Goal: Consume media (video, audio): Consume media (video, audio)

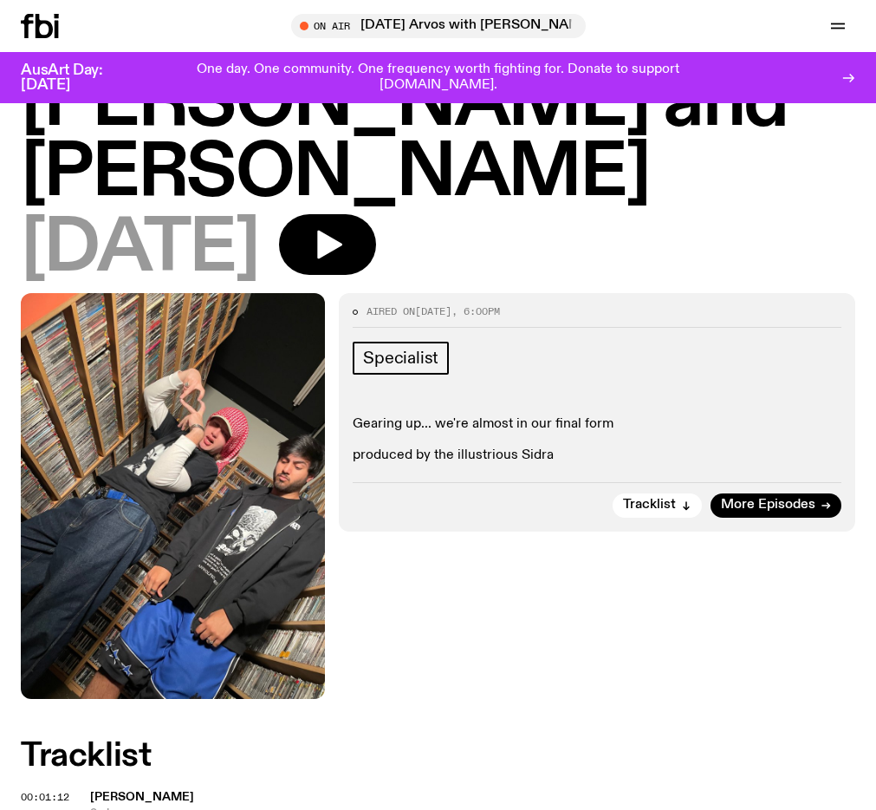
scroll to position [153, 0]
click at [345, 227] on icon "button" at bounding box center [327, 244] width 35 height 35
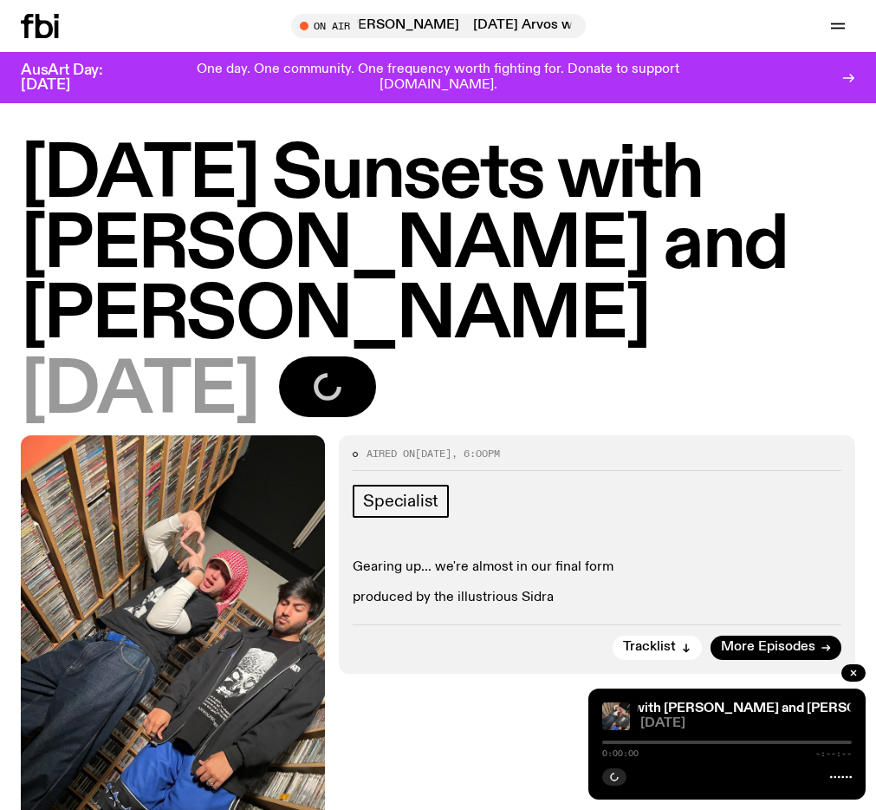
scroll to position [0, 0]
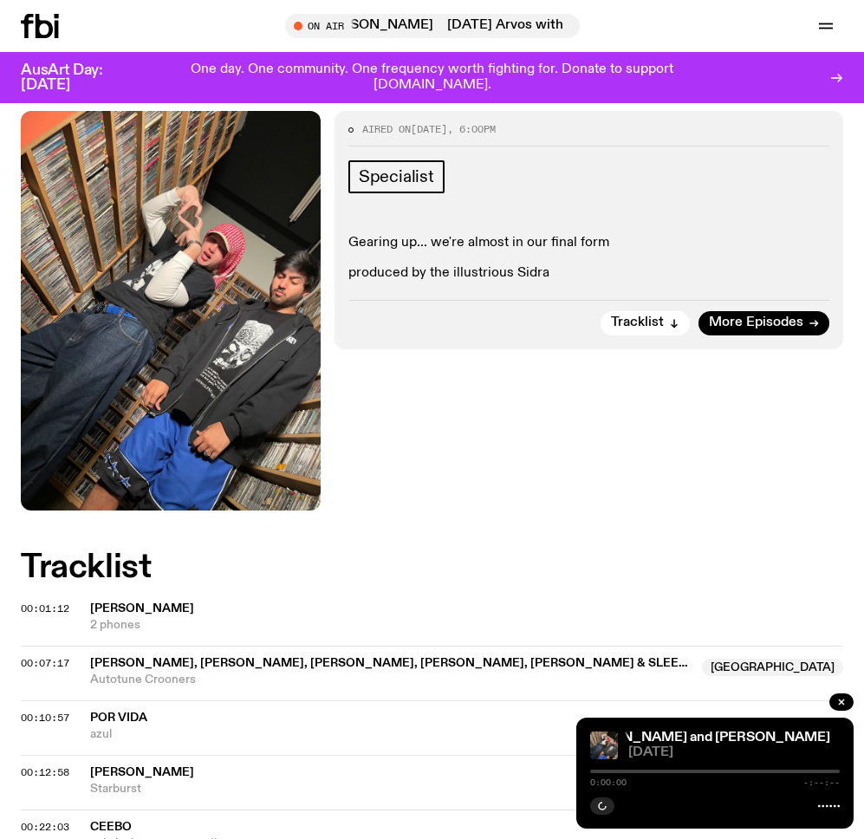
scroll to position [517, 0]
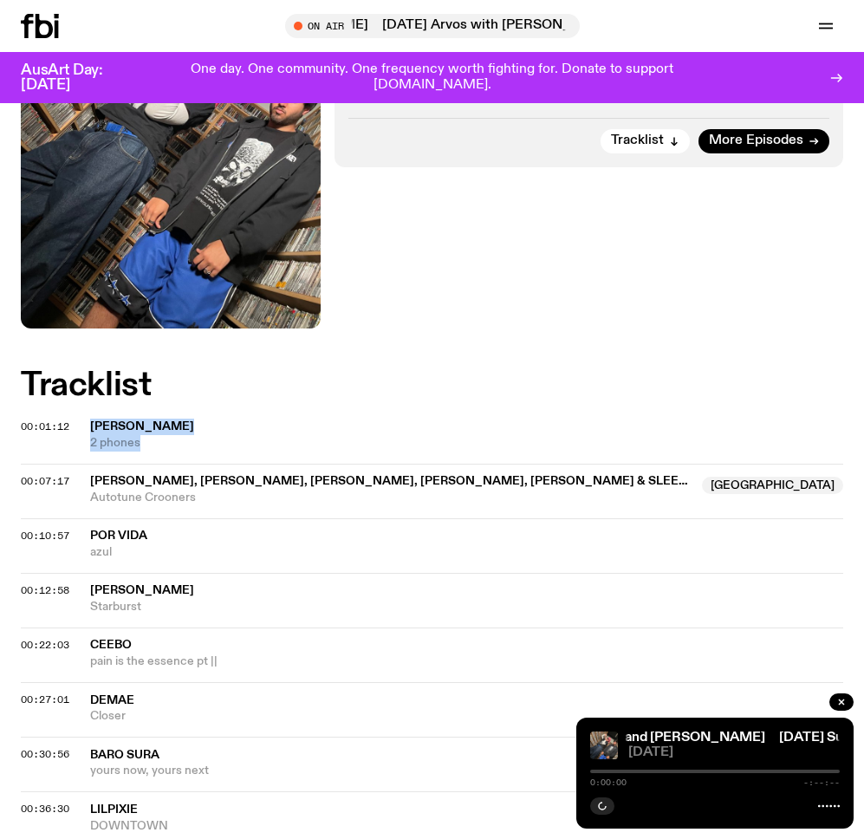
drag, startPoint x: 151, startPoint y: 373, endPoint x: 79, endPoint y: 355, distance: 74.2
click at [79, 422] on div "00:01:12 Kevin Gates 2 phones" at bounding box center [432, 443] width 823 height 42
copy div "Kevin Gates 2 phones"
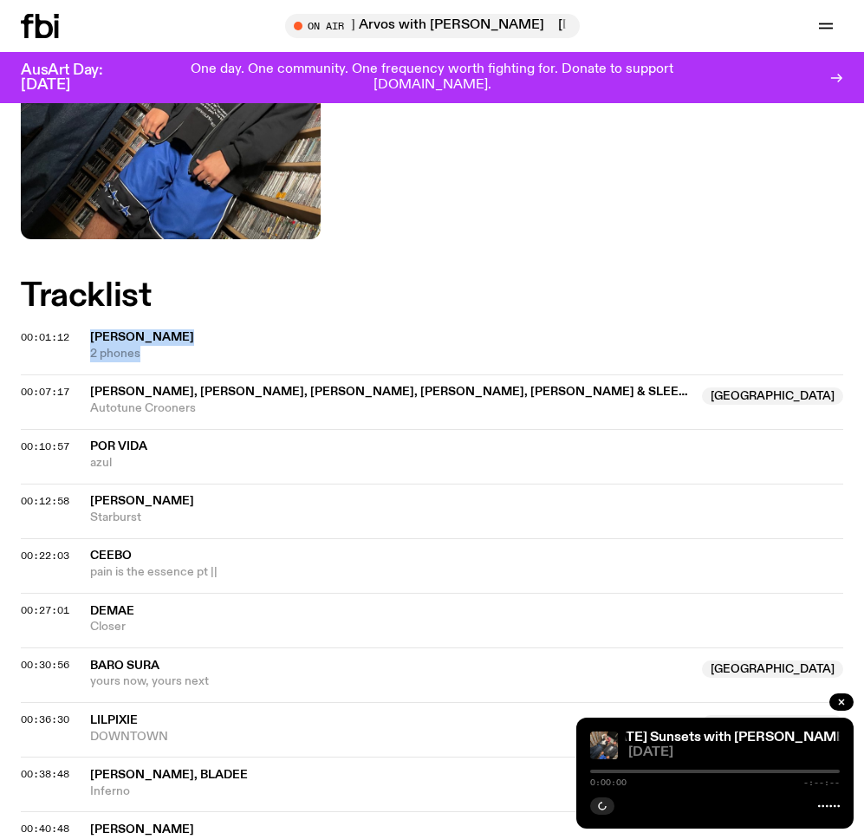
scroll to position [681, 0]
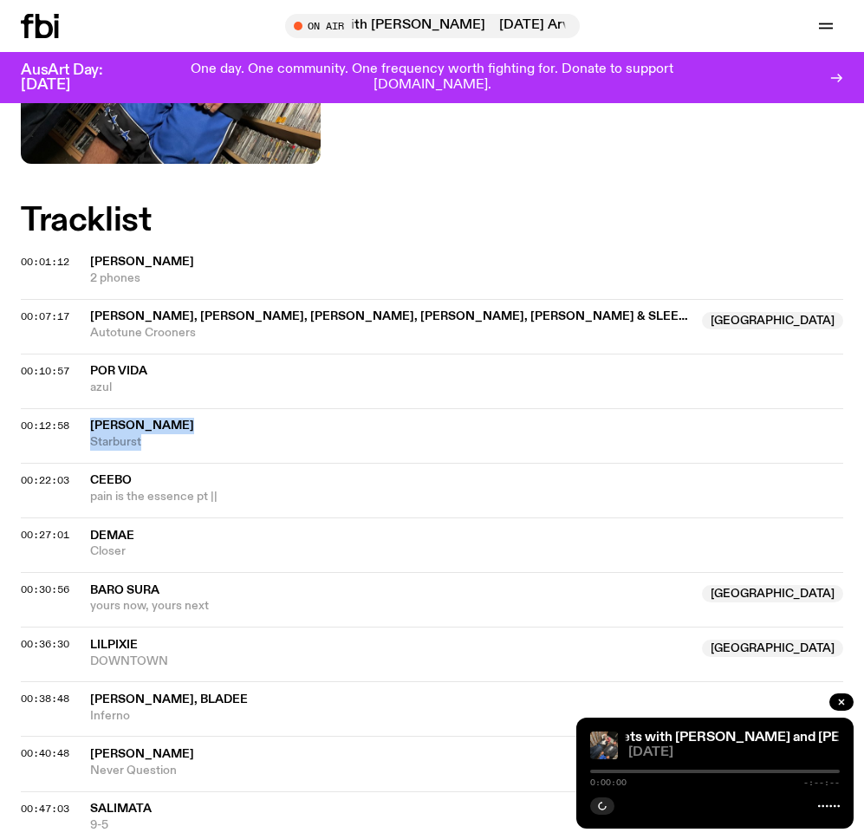
drag, startPoint x: 178, startPoint y: 370, endPoint x: 81, endPoint y: 359, distance: 96.9
click at [81, 408] on div "00:12:58 Danny Brown Starburst" at bounding box center [432, 435] width 823 height 55
copy div "Danny Brown Starburst"
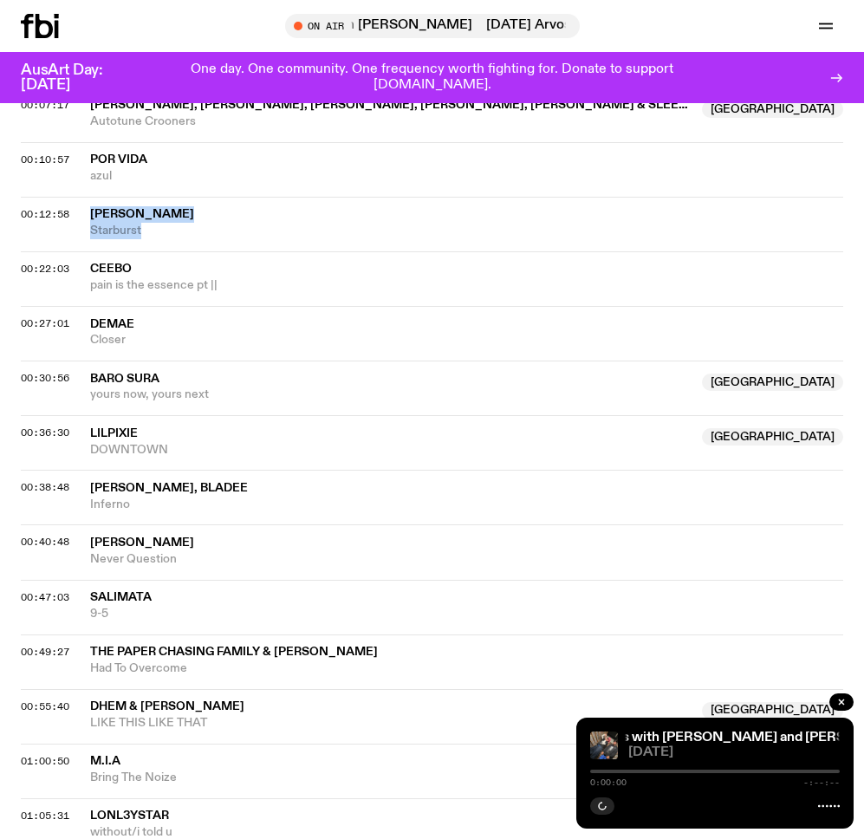
scroll to position [1026, 0]
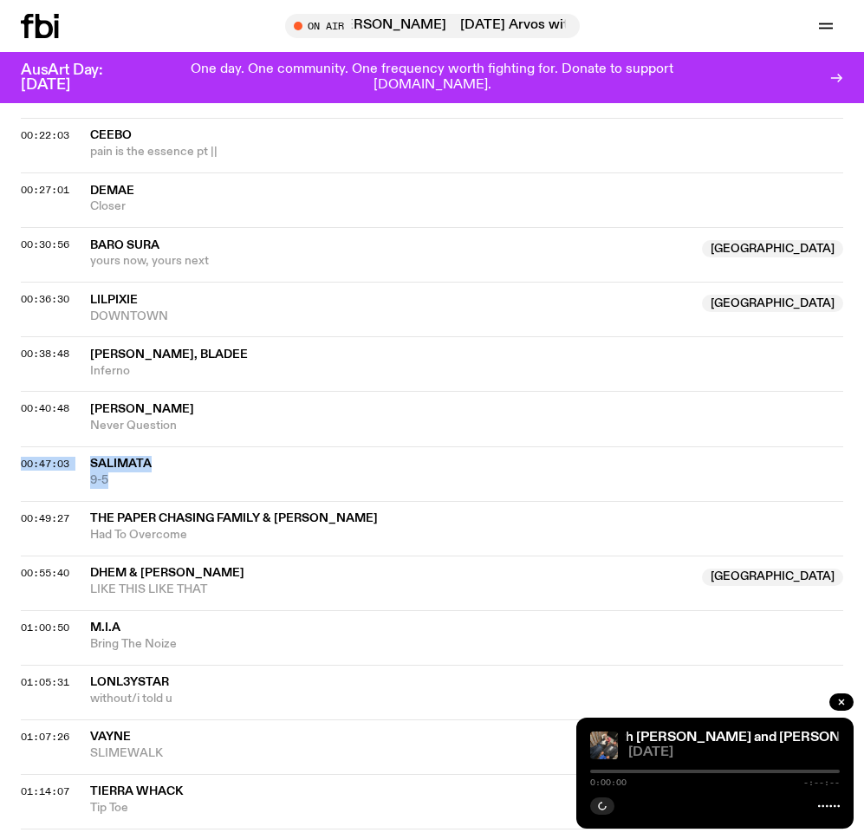
drag, startPoint x: 127, startPoint y: 408, endPoint x: 82, endPoint y: 387, distance: 49.2
click at [82, 446] on div "00:47:03 SALIMATA 9-5" at bounding box center [432, 473] width 823 height 55
click at [297, 501] on div "00:49:27 The Paper Chasing Family & Lil Tony Had To Overcome" at bounding box center [432, 528] width 823 height 55
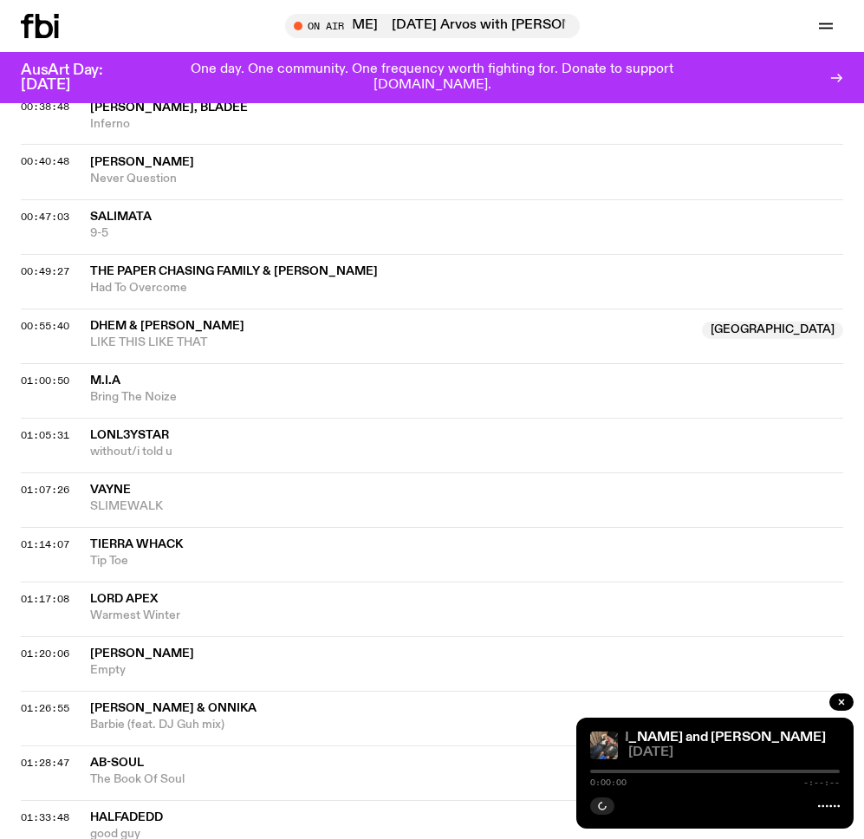
scroll to position [1199, 0]
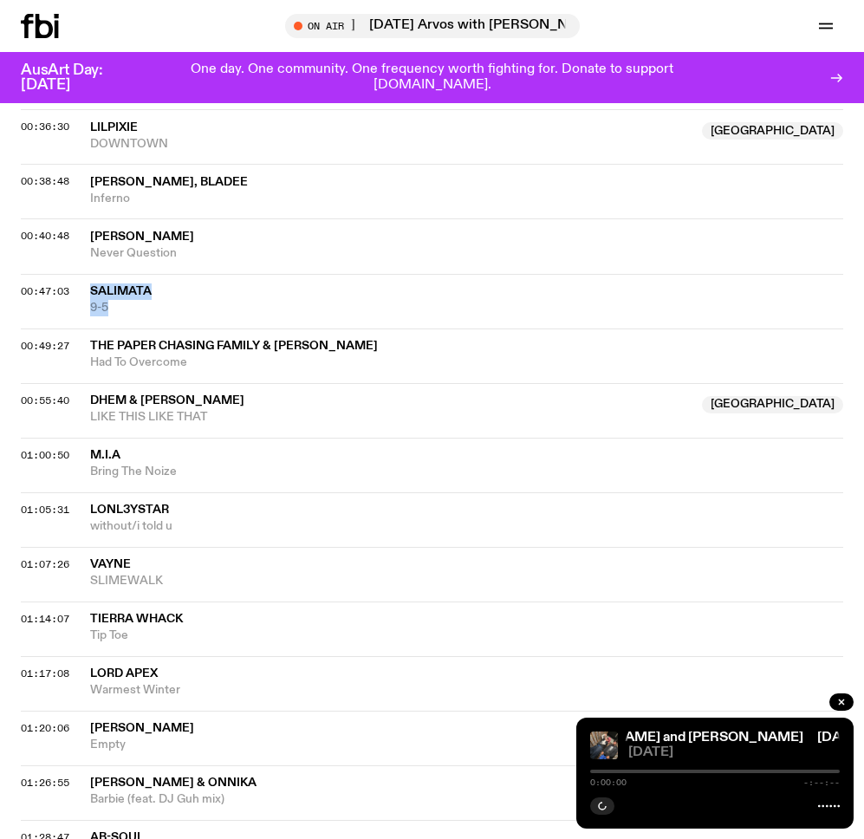
drag, startPoint x: 140, startPoint y: 240, endPoint x: 92, endPoint y: 217, distance: 53.1
click at [92, 283] on div "SALIMATA 9-5" at bounding box center [466, 299] width 753 height 33
copy div "SALIMATA 9-5"
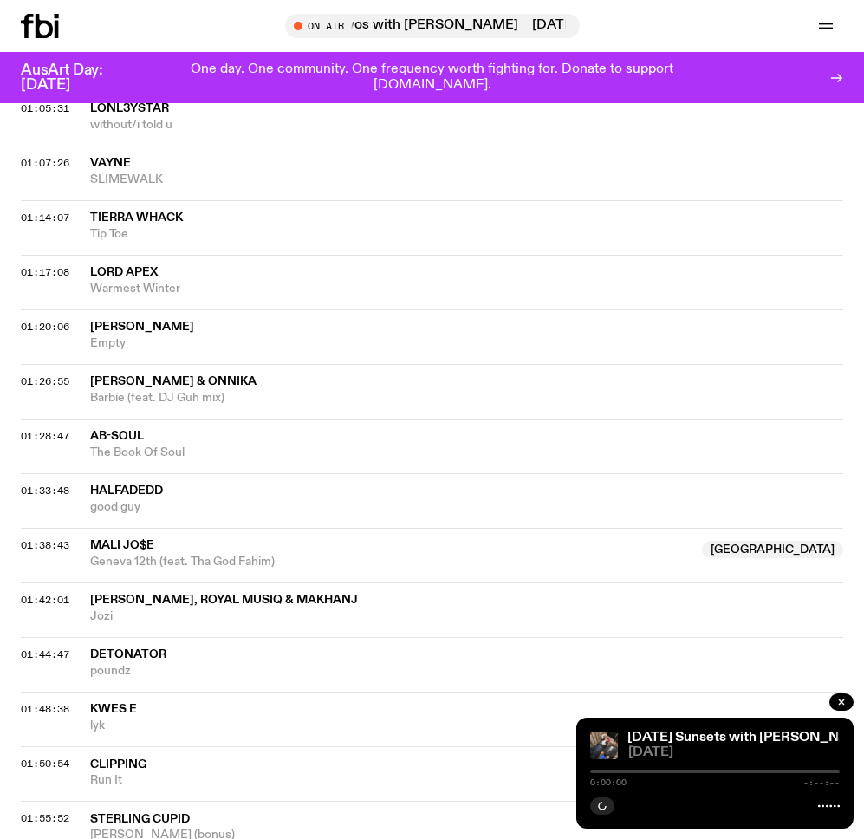
scroll to position [1689, 0]
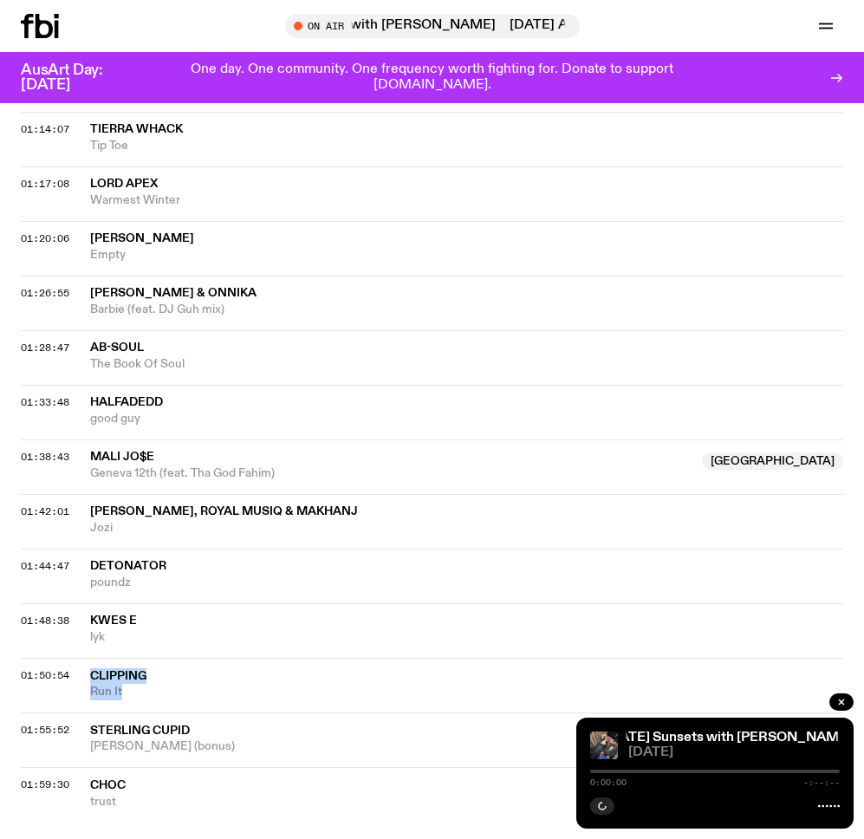
drag, startPoint x: 134, startPoint y: 622, endPoint x: 92, endPoint y: 600, distance: 47.3
click at [92, 668] on div "Clipping Run It" at bounding box center [466, 684] width 753 height 33
copy div "Clipping Run It"
drag, startPoint x: 95, startPoint y: 498, endPoint x: 85, endPoint y: 495, distance: 10.7
click at [85, 549] on div "01:44:47 Detonator poundz" at bounding box center [432, 576] width 823 height 55
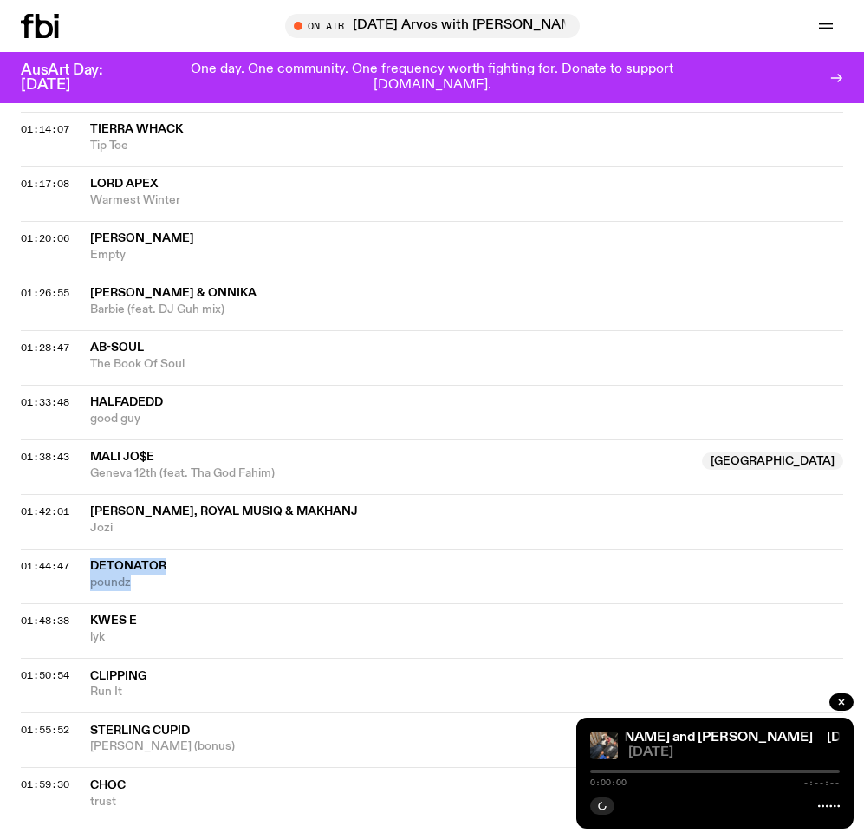
copy div "Detonator poundz"
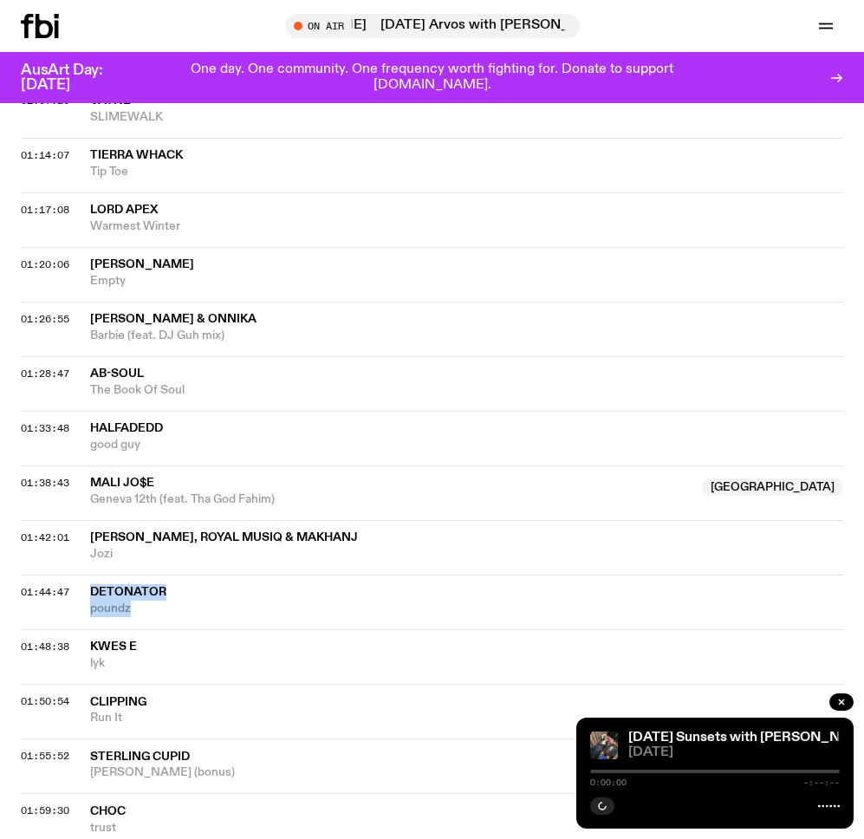
scroll to position [1654, 0]
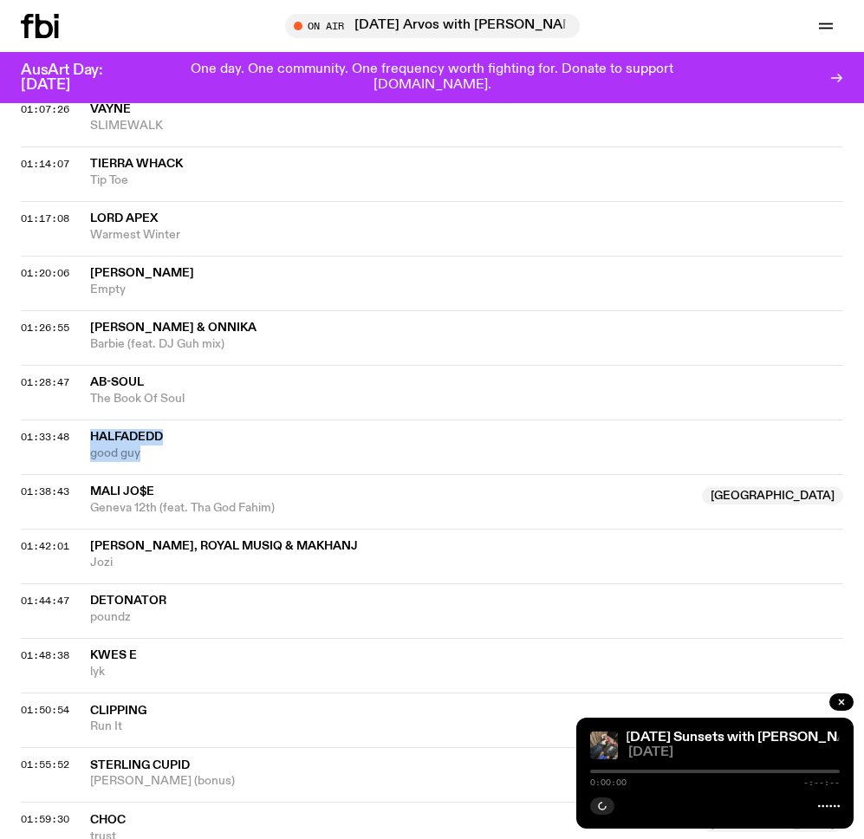
drag, startPoint x: 160, startPoint y: 388, endPoint x: 88, endPoint y: 374, distance: 73.5
click at [88, 420] on div "01:33:48 halfadedd good guy" at bounding box center [432, 447] width 823 height 55
copy div "halfadedd good guy"
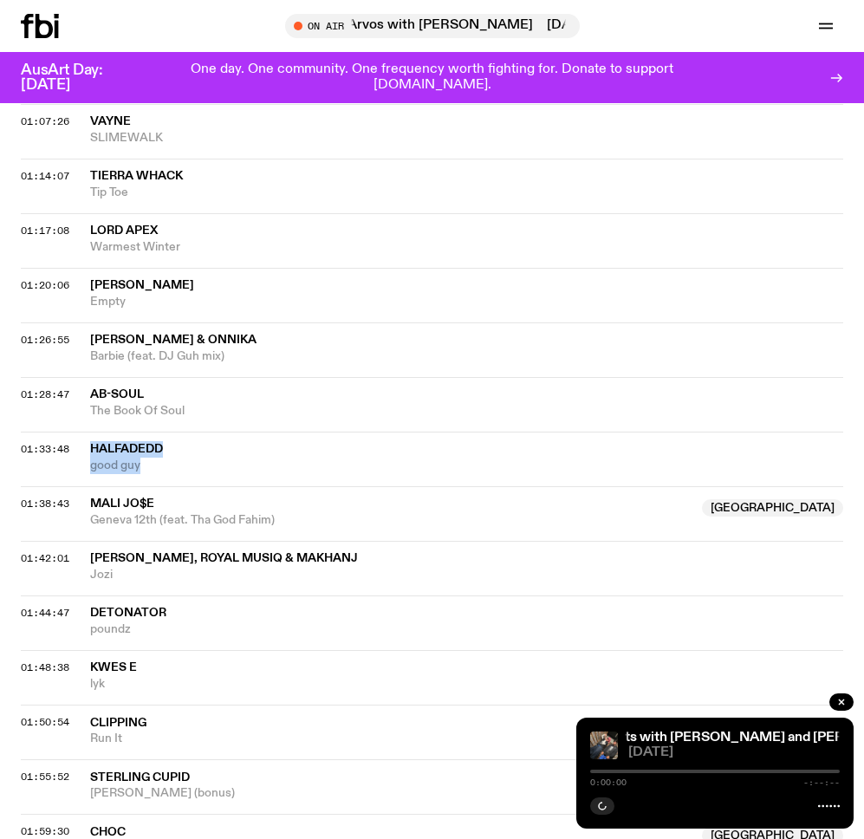
scroll to position [1626, 0]
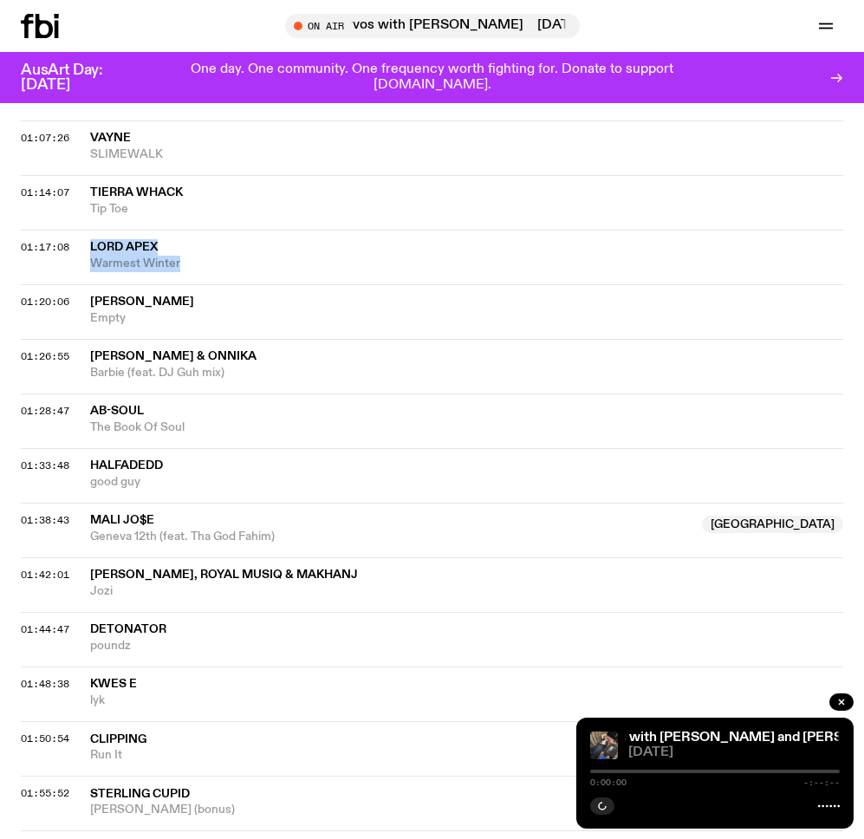
drag, startPoint x: 209, startPoint y: 198, endPoint x: 86, endPoint y: 179, distance: 124.4
click at [86, 230] on div "01:17:08 Lord Apex Warmest Winter" at bounding box center [432, 257] width 823 height 55
copy div "Lord Apex Warmest Winter"
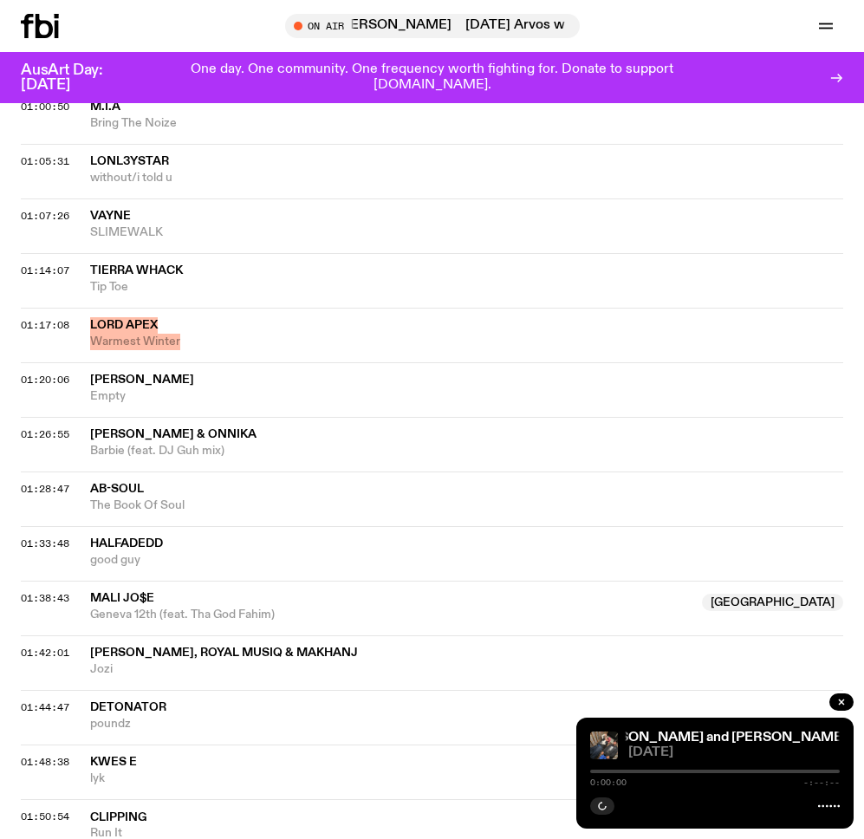
scroll to position [1473, 0]
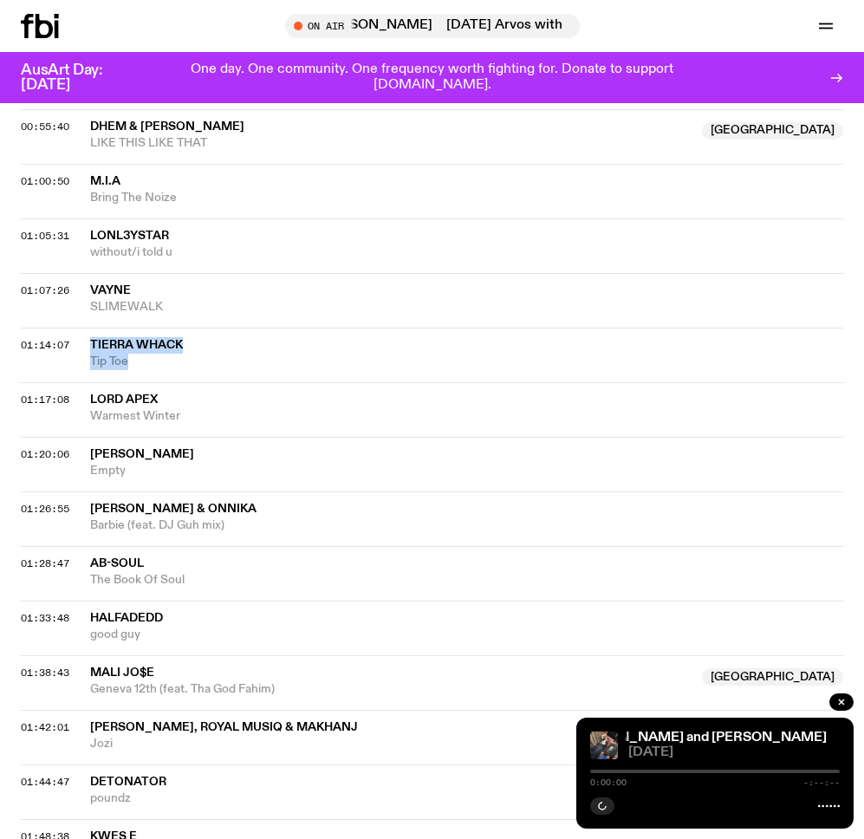
drag, startPoint x: 148, startPoint y: 290, endPoint x: 81, endPoint y: 276, distance: 68.4
click at [81, 328] on div "01:14:07 Tierra Whack Tip Toe" at bounding box center [432, 355] width 823 height 55
copy div "Tierra Whack Tip Toe"
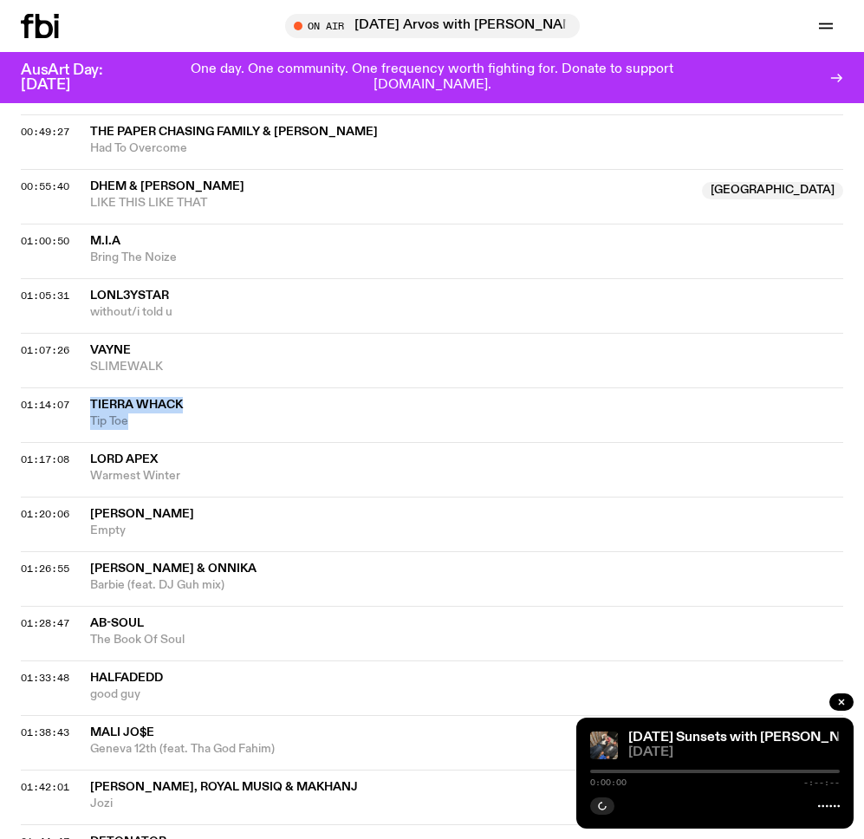
scroll to position [1401, 0]
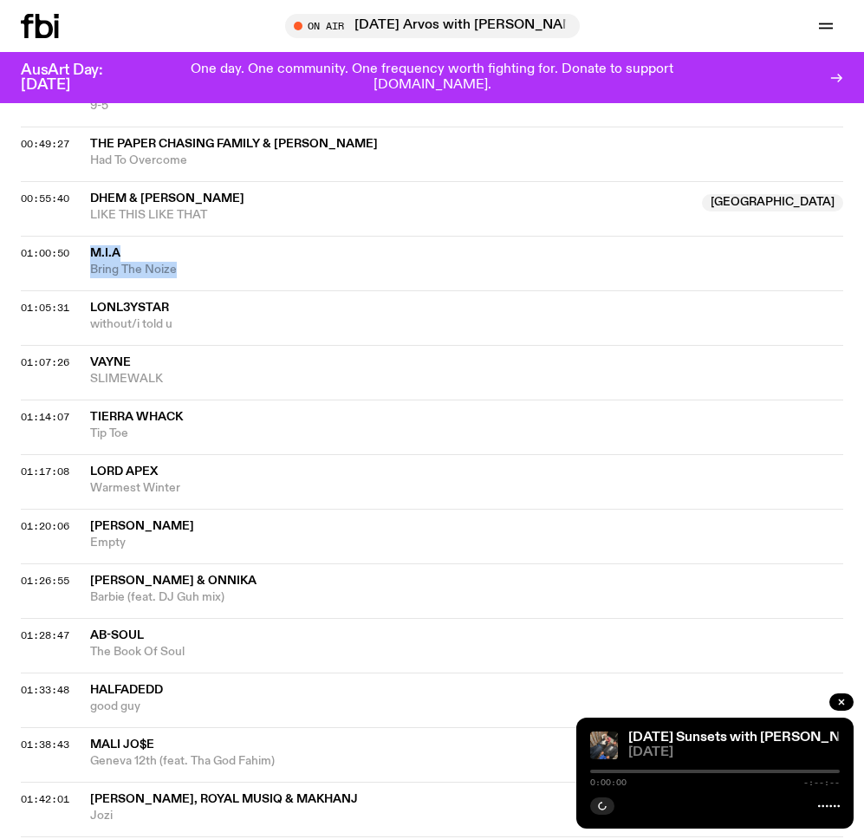
drag, startPoint x: 192, startPoint y: 200, endPoint x: 83, endPoint y: 186, distance: 109.4
click at [83, 236] on div "01:00:50 M.I.A Bring The Noize" at bounding box center [432, 263] width 823 height 55
copy div "M.I.A Bring The Noize"
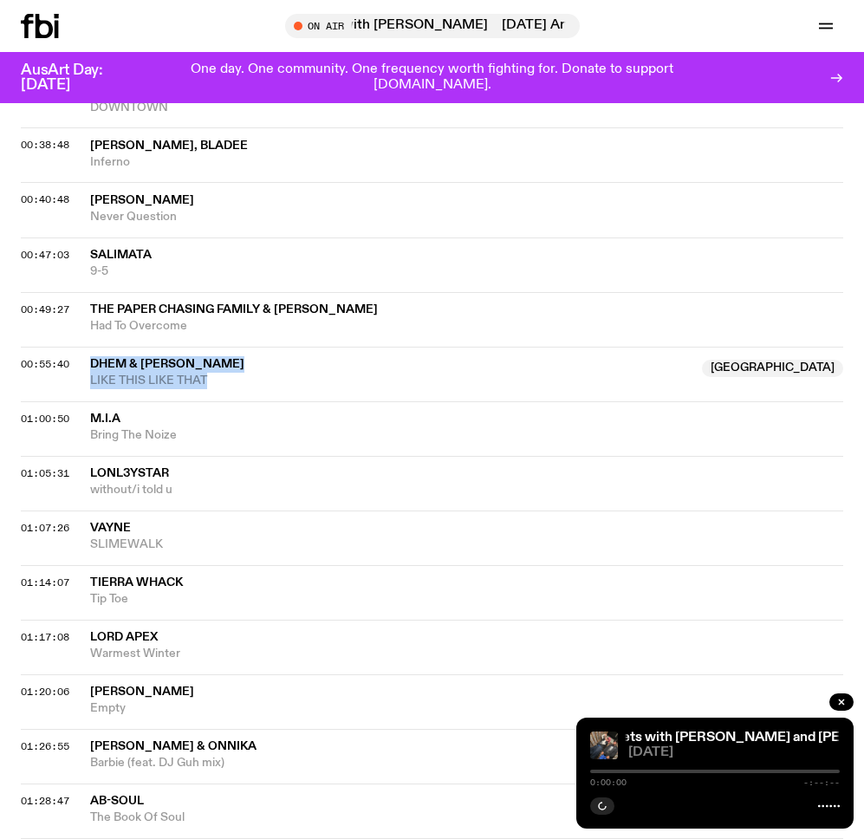
drag, startPoint x: 252, startPoint y: 312, endPoint x: 85, endPoint y: 290, distance: 168.7
click at [85, 347] on div "00:55:40 DHEM & Yung Maynie Australia LIKE THIS LIKE THAT Australia" at bounding box center [432, 374] width 823 height 55
copy div "DHEM & Yung Maynie Australia LIKE THIS LIKE THAT"
